Goal: Task Accomplishment & Management: Use online tool/utility

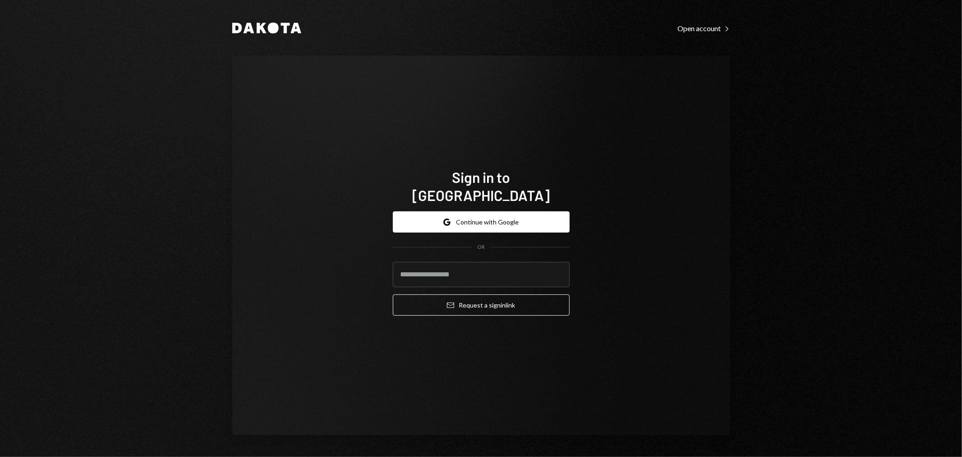
click at [883, 69] on div "Dakota Open account Right Caret Sign in to Dakota Google Continue with Google O…" at bounding box center [481, 228] width 962 height 457
drag, startPoint x: 557, startPoint y: 77, endPoint x: 557, endPoint y: 86, distance: 9.0
click at [557, 77] on div "Sign in to Dakota Google Continue with Google OR Email Request a sign in link" at bounding box center [481, 244] width 498 height 379
click at [487, 268] on input "email" at bounding box center [481, 274] width 177 height 25
click at [485, 213] on button "Google Continue with Google" at bounding box center [481, 221] width 177 height 21
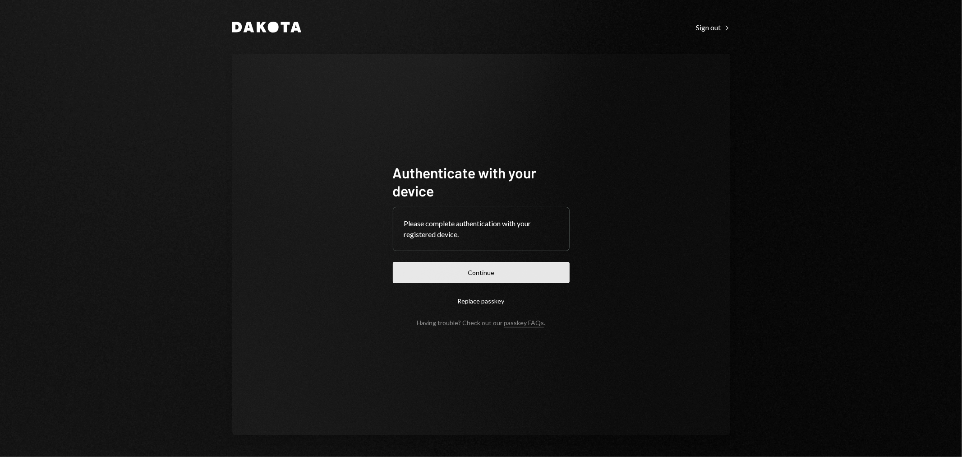
click at [493, 271] on button "Continue" at bounding box center [481, 272] width 177 height 21
click at [506, 271] on button "Continue" at bounding box center [481, 272] width 177 height 21
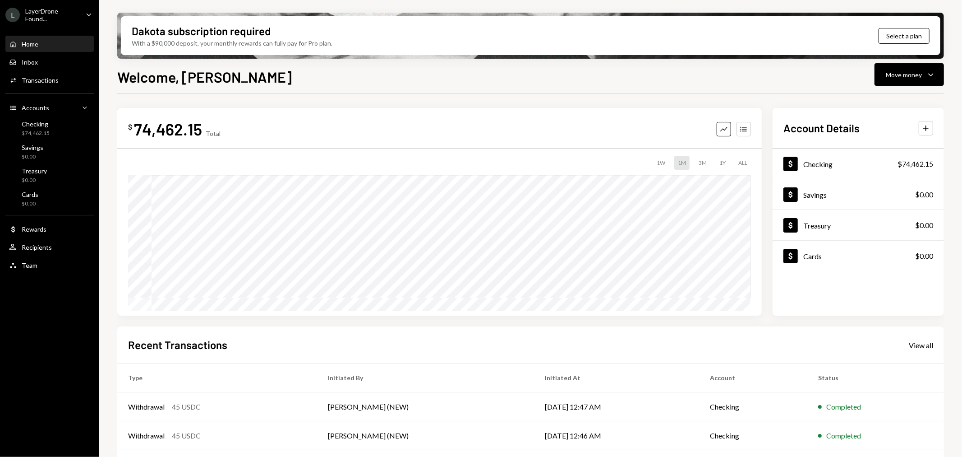
click at [70, 19] on div "LayerDrone Found..." at bounding box center [51, 14] width 53 height 15
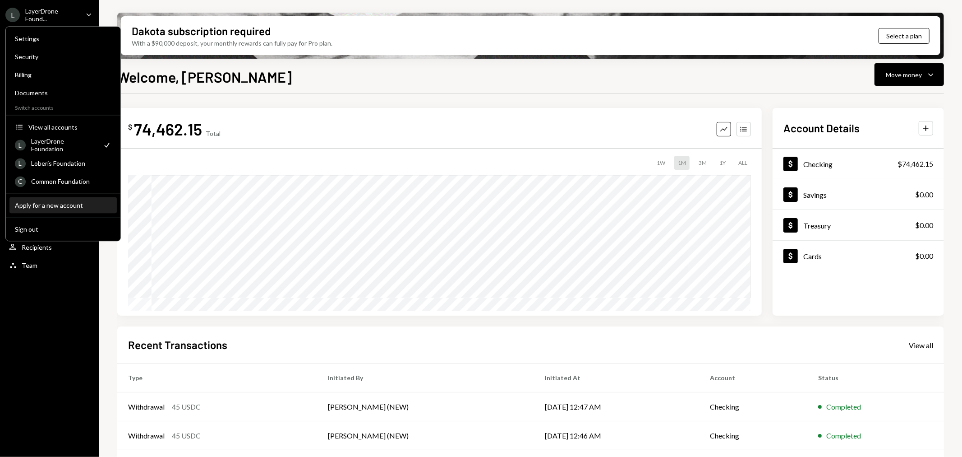
click at [47, 203] on div "Apply for a new account" at bounding box center [63, 205] width 97 height 8
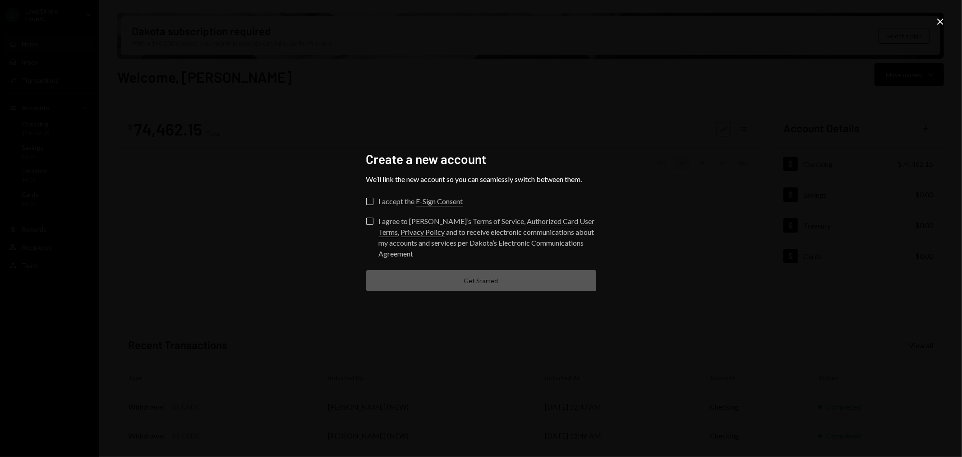
click at [371, 202] on button "I accept the E-Sign Consent" at bounding box center [369, 201] width 7 height 7
click at [368, 224] on button "I agree to Dakota’s Terms of Service , Authorized Card User Terms , Privacy Pol…" at bounding box center [369, 220] width 7 height 7
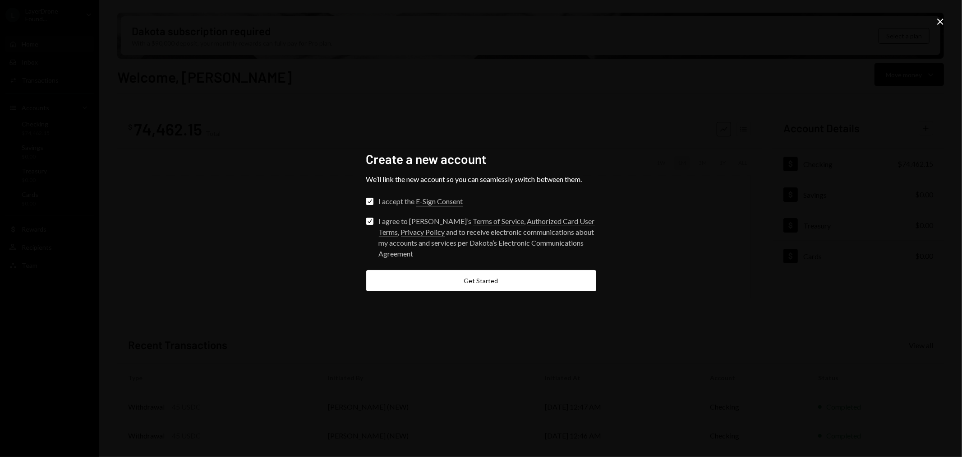
click at [938, 21] on icon "Close" at bounding box center [940, 21] width 11 height 11
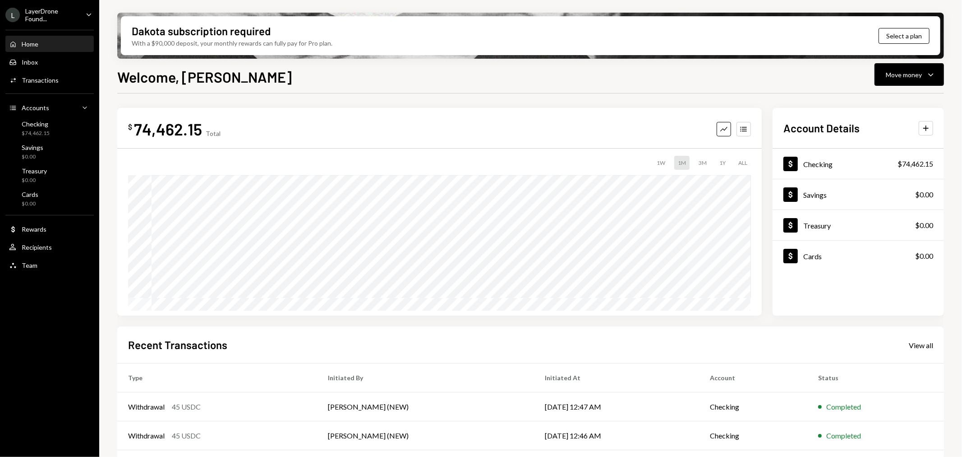
click at [64, 8] on div "LayerDrone Found..." at bounding box center [51, 14] width 53 height 15
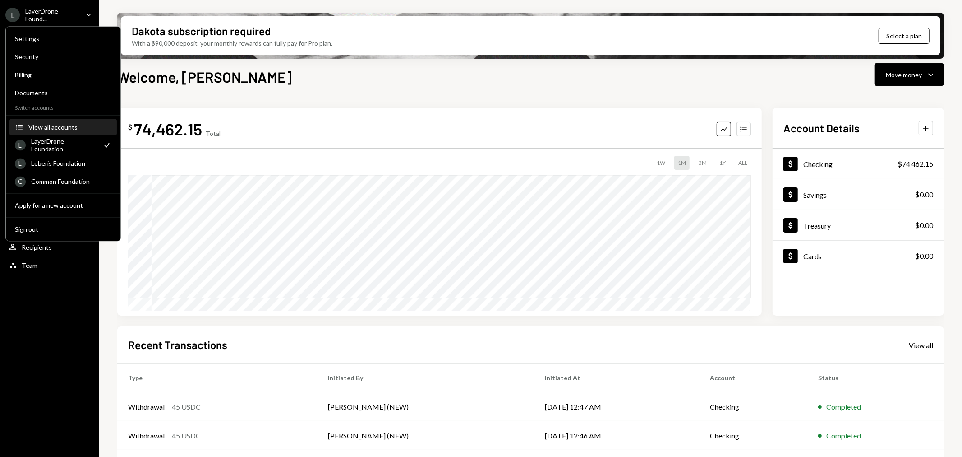
click at [75, 124] on div "View all accounts" at bounding box center [69, 127] width 83 height 8
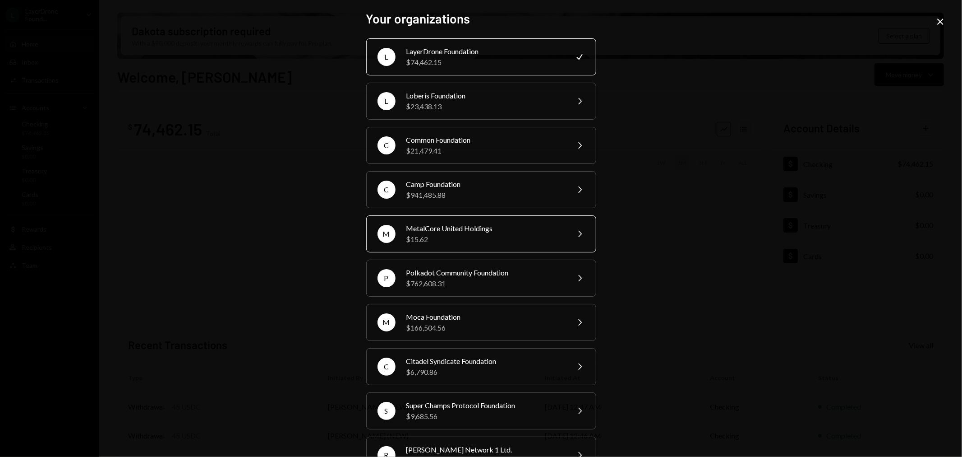
click at [460, 228] on div "MetalCore United Holdings" at bounding box center [485, 228] width 157 height 11
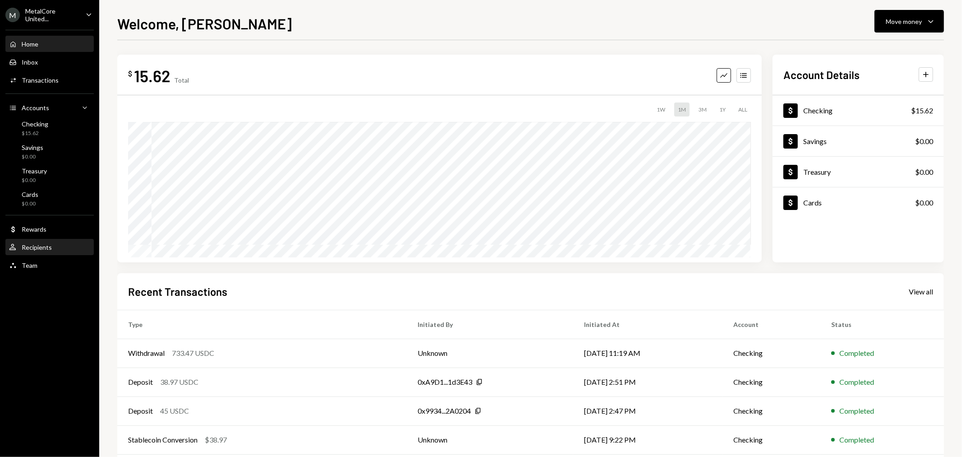
click at [46, 250] on div "Recipients" at bounding box center [37, 247] width 30 height 8
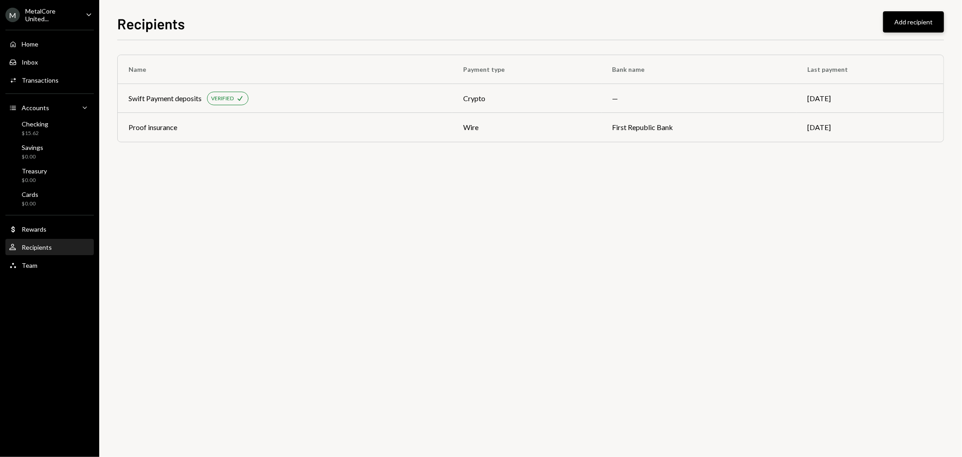
click at [909, 19] on button "Add recipient" at bounding box center [913, 21] width 61 height 21
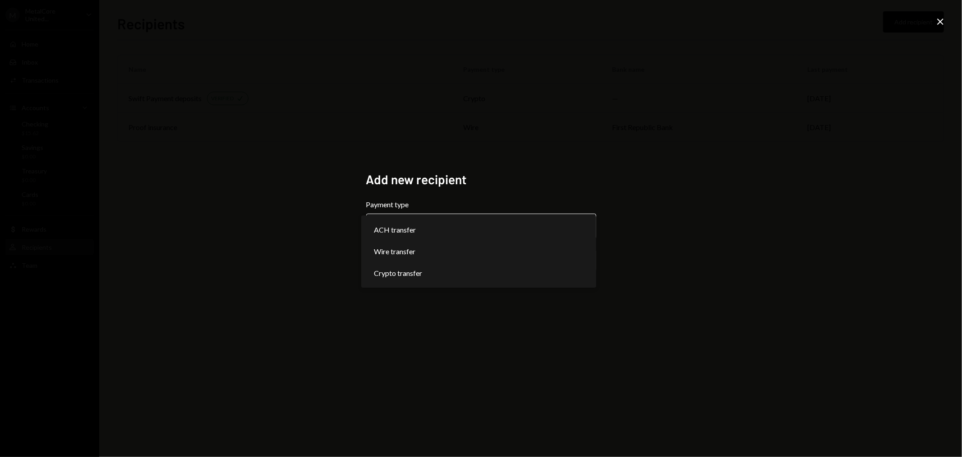
click at [431, 219] on body "**********" at bounding box center [481, 228] width 962 height 457
select select "******"
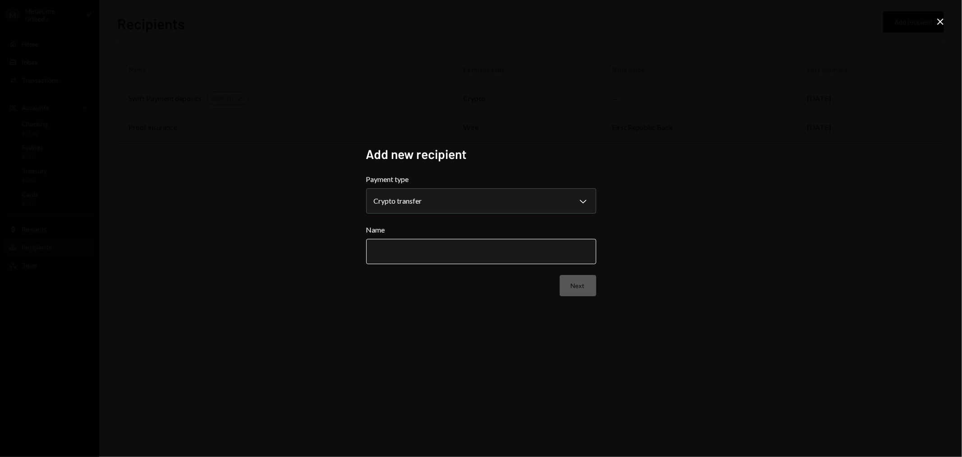
click at [407, 254] on input "Name" at bounding box center [481, 251] width 230 height 25
type input "**********"
click at [578, 284] on button "Next" at bounding box center [578, 285] width 37 height 21
click at [396, 207] on body "M MetalCore United... Caret Down Home Home Inbox Inbox Activities Transactions …" at bounding box center [481, 228] width 962 height 457
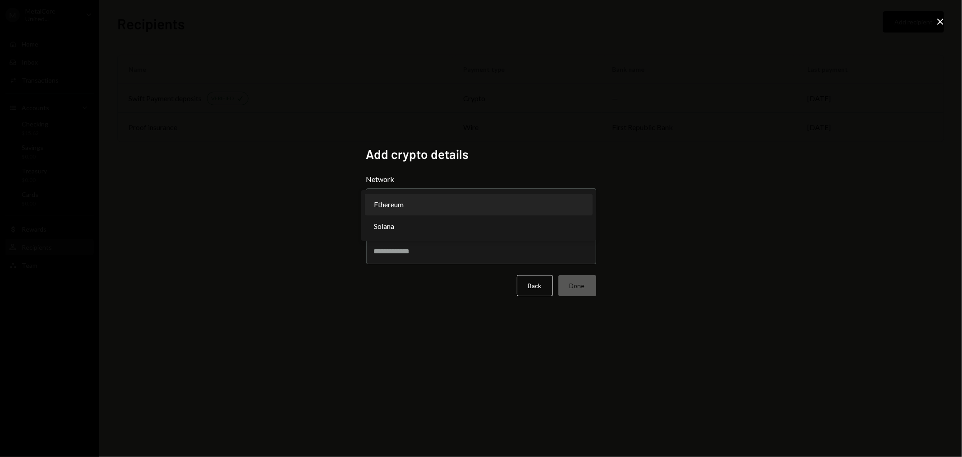
select select "**********"
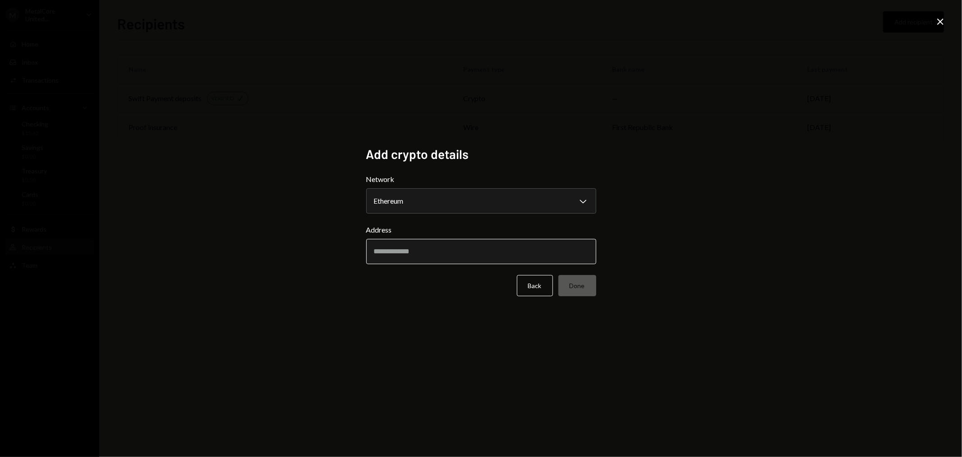
click at [400, 254] on input "Address" at bounding box center [481, 251] width 230 height 25
paste input "**********"
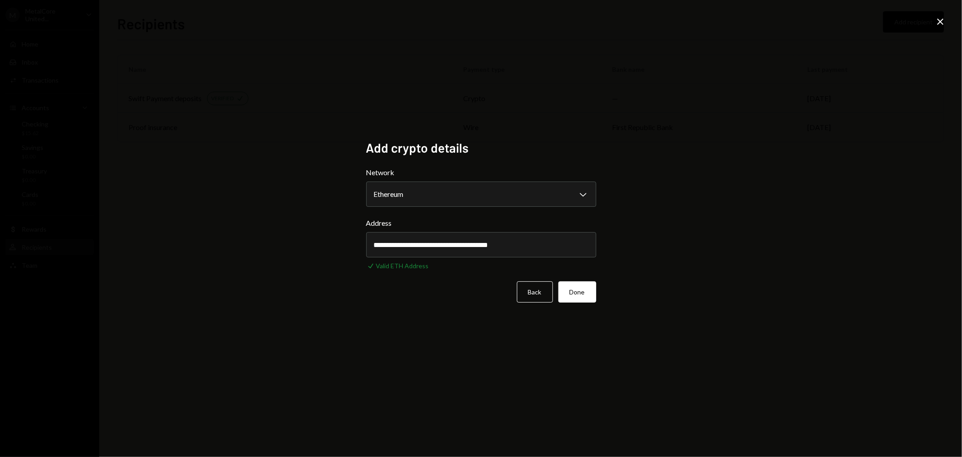
type input "**********"
click at [571, 291] on button "Done" at bounding box center [578, 291] width 38 height 21
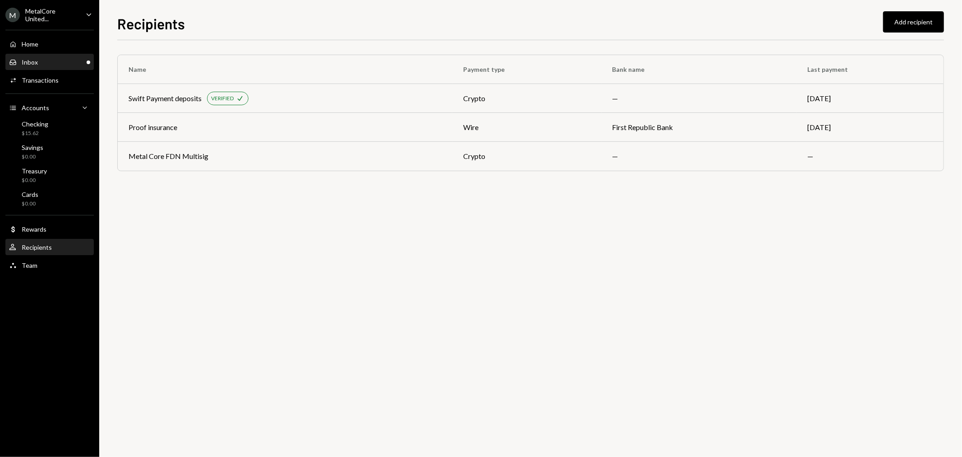
click at [48, 64] on div "Inbox Inbox" at bounding box center [49, 62] width 81 height 8
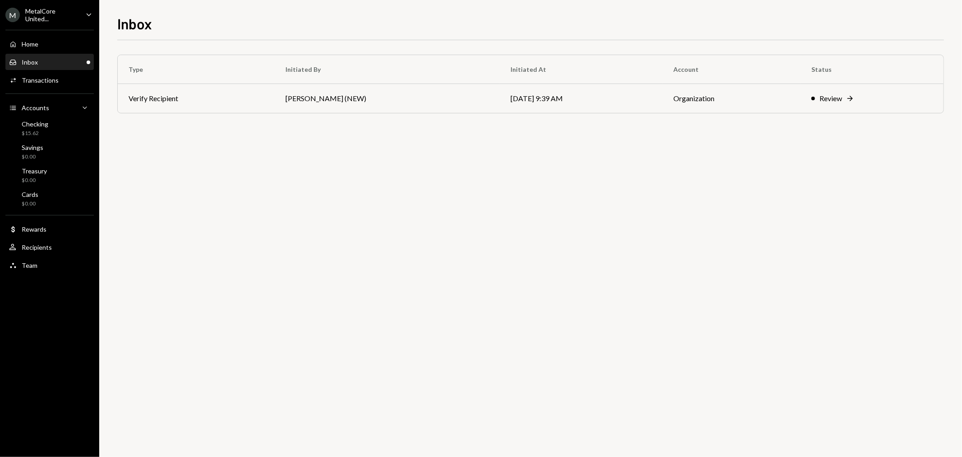
click at [45, 61] on div "Inbox Inbox" at bounding box center [49, 62] width 81 height 8
click at [820, 97] on div "Review" at bounding box center [831, 98] width 23 height 11
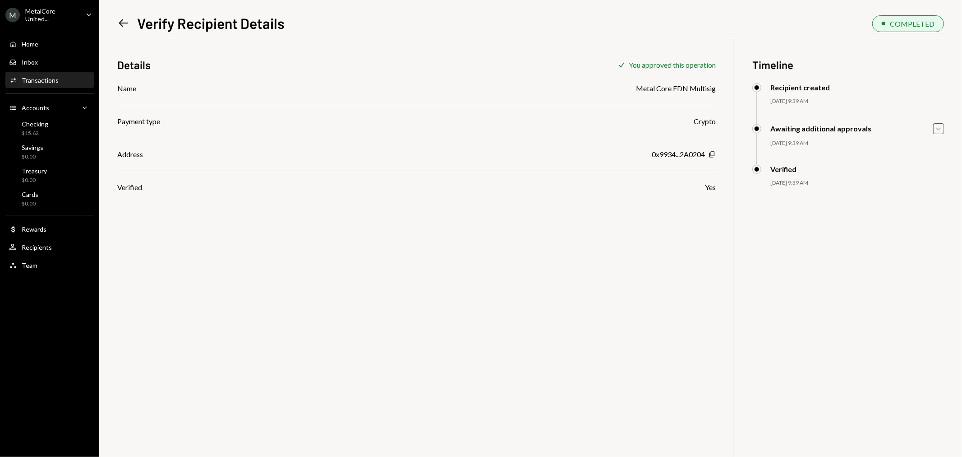
click at [940, 129] on icon "Caret Down" at bounding box center [939, 129] width 10 height 10
click at [551, 263] on div "Details Check You approved this operation Name Metal Core FDN Multisig Payment …" at bounding box center [530, 267] width 827 height 457
click at [38, 122] on div "Checking" at bounding box center [35, 124] width 27 height 8
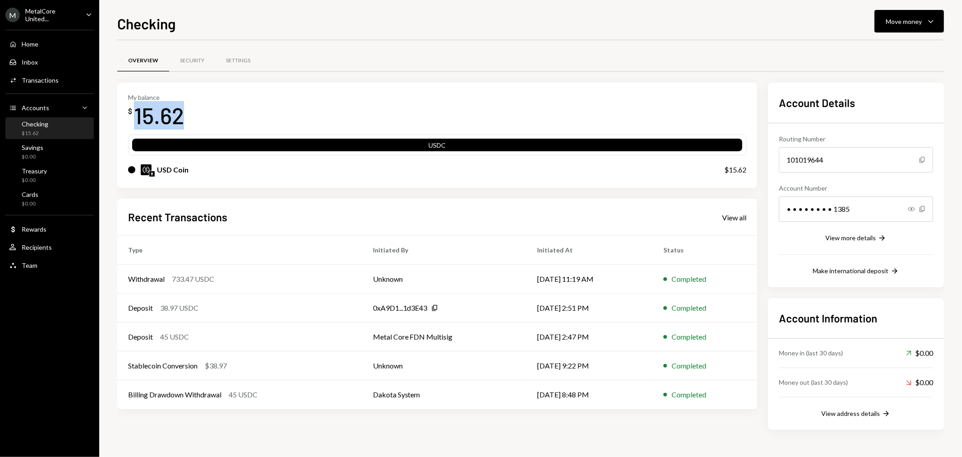
drag, startPoint x: 188, startPoint y: 118, endPoint x: 138, endPoint y: 115, distance: 50.6
click at [138, 115] on div "My balance $ 15.62" at bounding box center [437, 111] width 619 height 36
copy div "15.62"
click at [923, 23] on div "Move money Caret Down" at bounding box center [909, 21] width 47 height 11
click at [888, 47] on div "Send" at bounding box center [903, 48] width 66 height 9
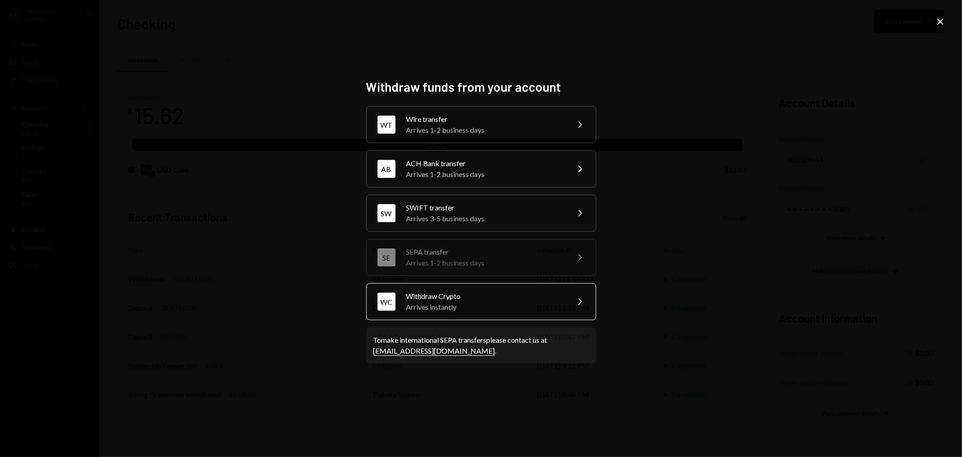
click at [481, 294] on div "Withdraw Crypto" at bounding box center [485, 296] width 157 height 11
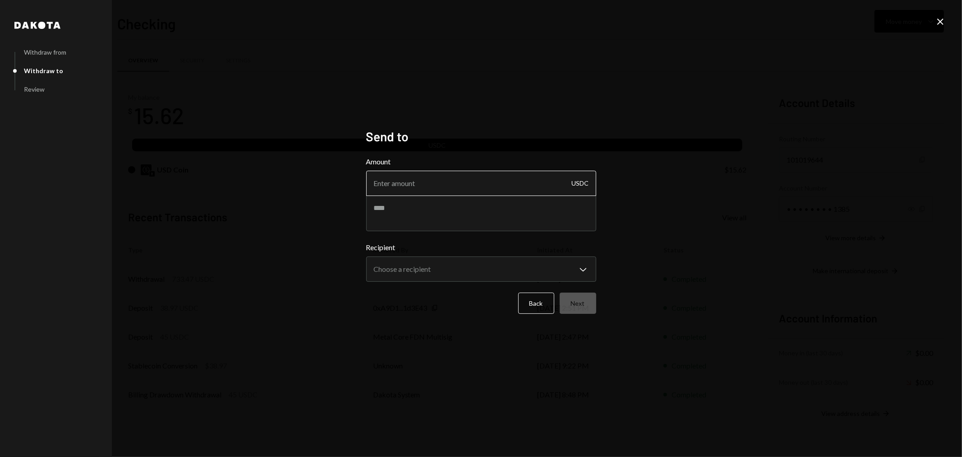
click at [441, 184] on input "Amount" at bounding box center [481, 183] width 230 height 25
paste input "15.62"
type input "15.62"
click at [421, 214] on textarea at bounding box center [481, 213] width 230 height 36
type textarea "**********"
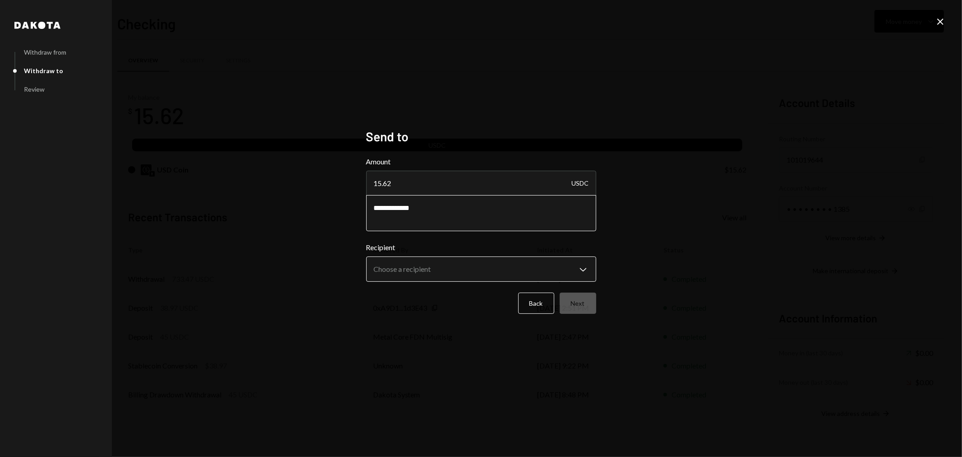
click at [496, 264] on body "M MetalCore United... Caret Down Home Home Inbox Inbox Activities Transactions …" at bounding box center [481, 228] width 962 height 457
select select "**********"
click at [574, 305] on button "Next" at bounding box center [578, 302] width 37 height 21
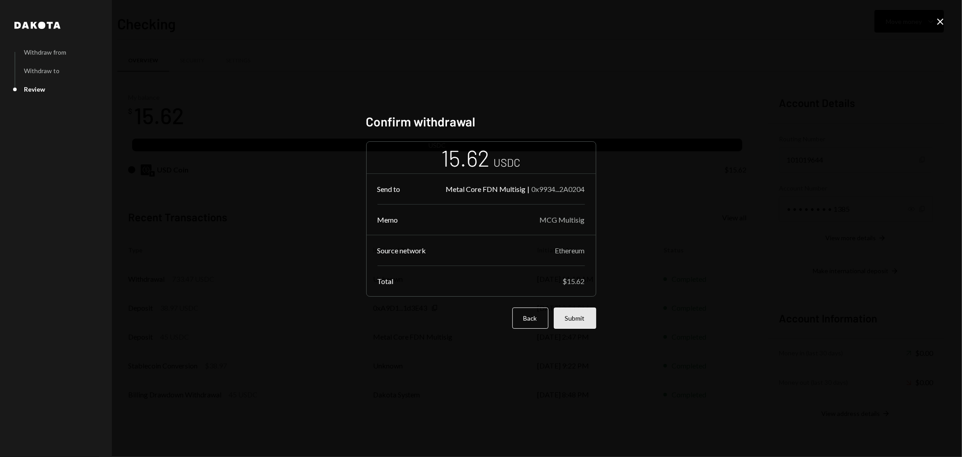
click at [576, 319] on button "Submit" at bounding box center [575, 317] width 42 height 21
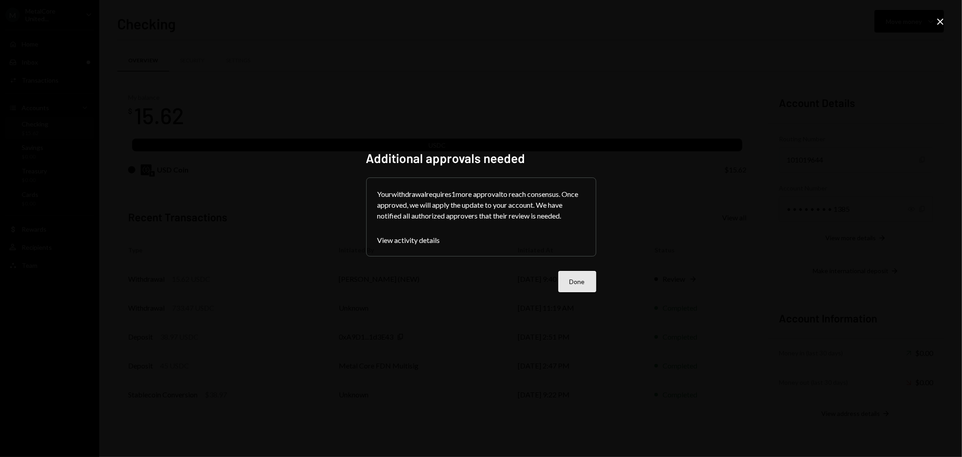
click at [575, 280] on button "Done" at bounding box center [578, 281] width 38 height 21
